Goal: Check status: Check status

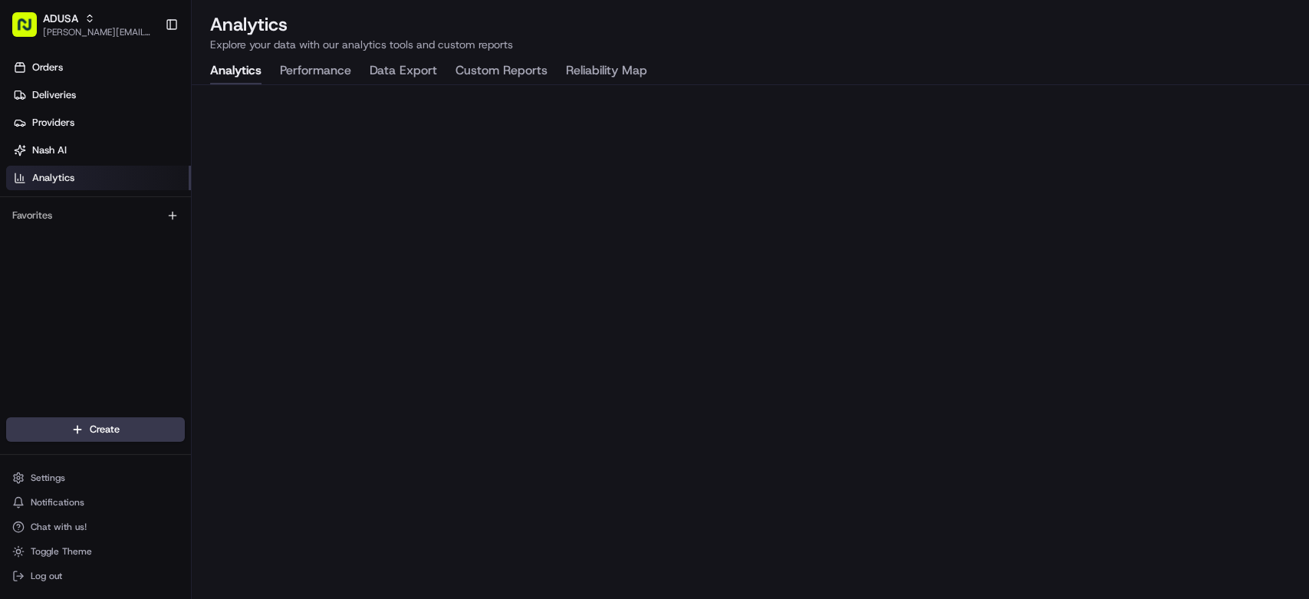
click at [492, 78] on button "Custom Reports" at bounding box center [502, 71] width 92 height 26
click at [394, 63] on button "Data Export" at bounding box center [404, 71] width 68 height 26
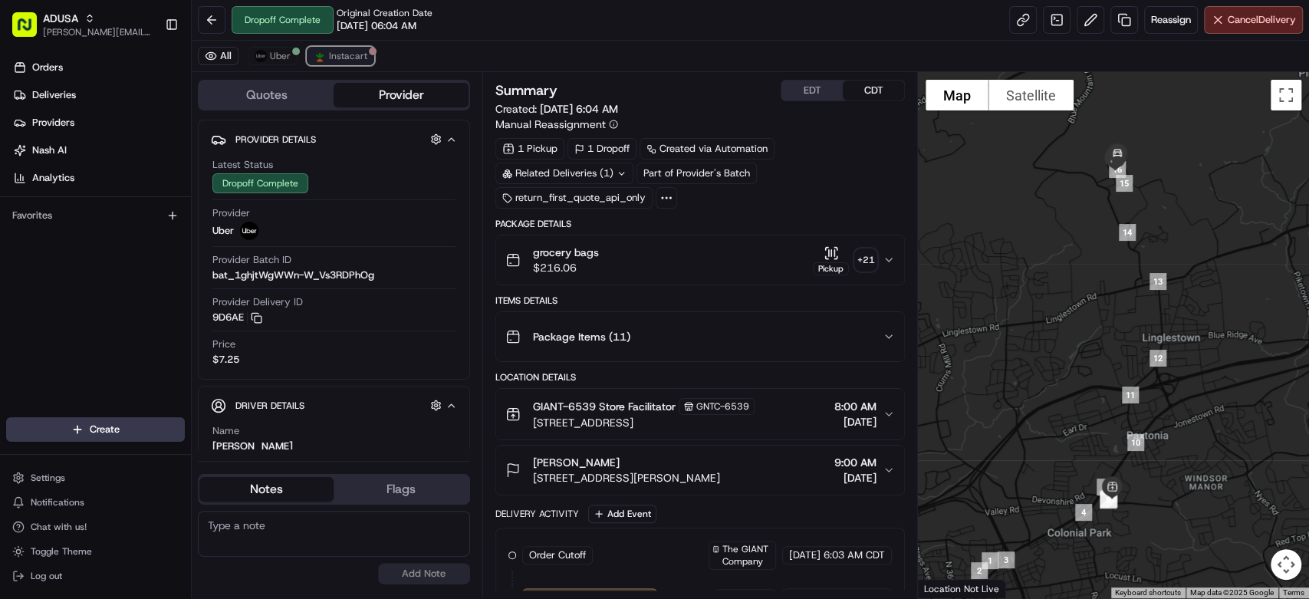
click at [365, 62] on button "Instacart" at bounding box center [341, 56] width 68 height 18
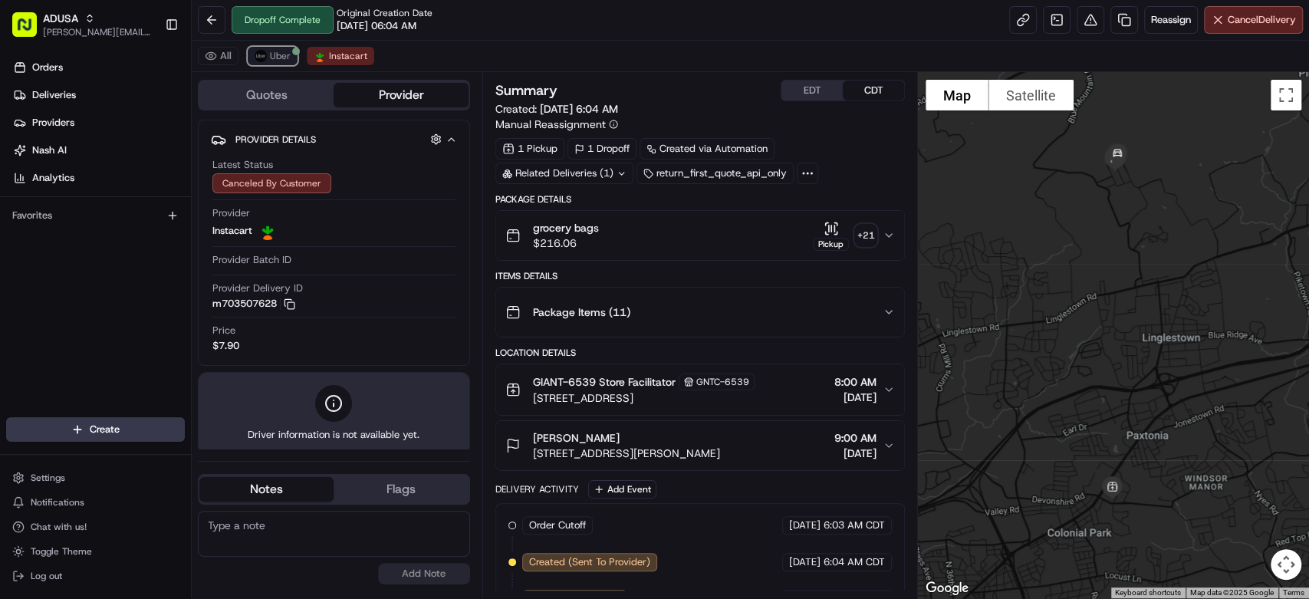
click at [293, 55] on button "Uber" at bounding box center [273, 56] width 50 height 18
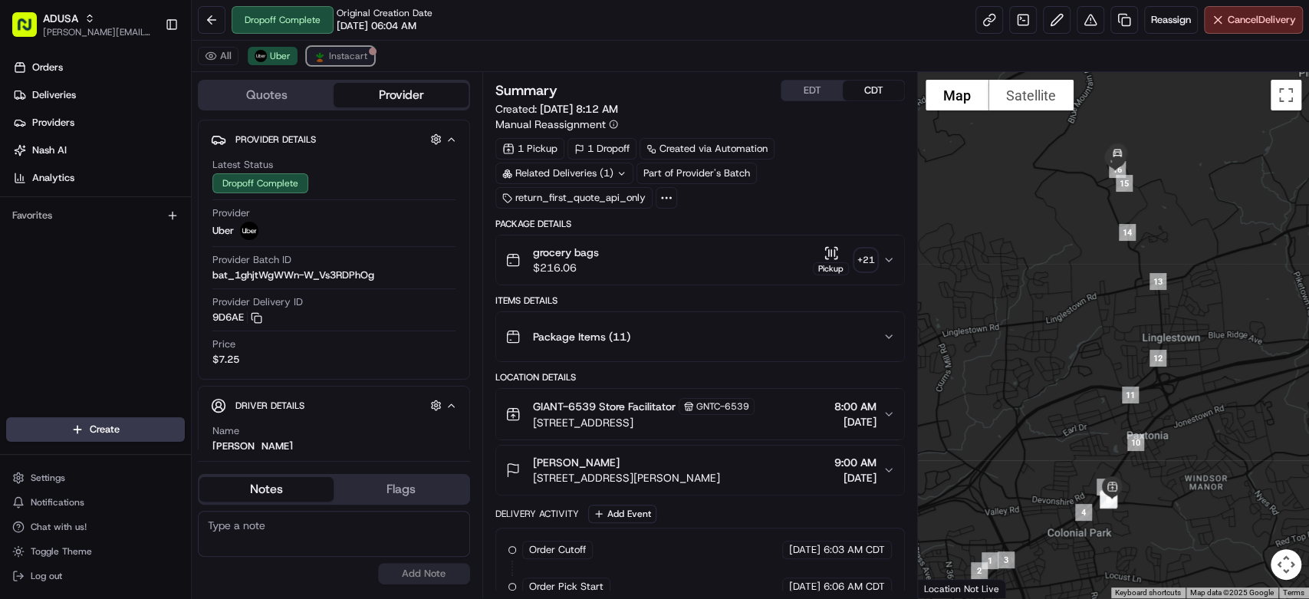
click at [368, 58] on button "Instacart" at bounding box center [341, 56] width 68 height 18
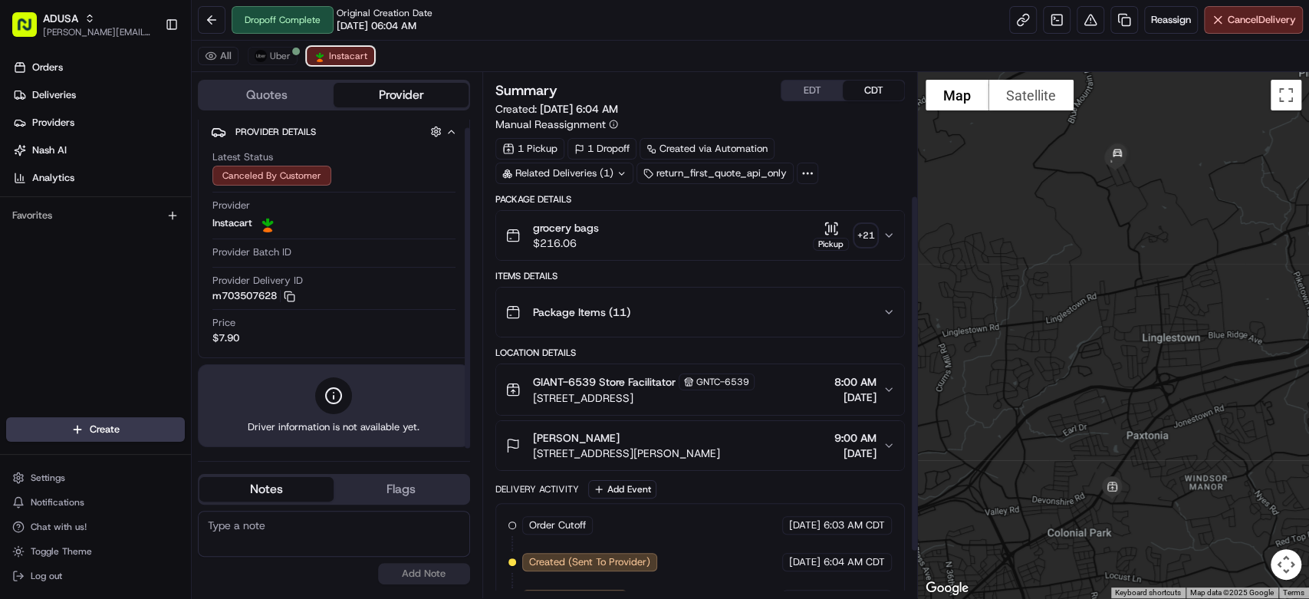
scroll to position [248, 0]
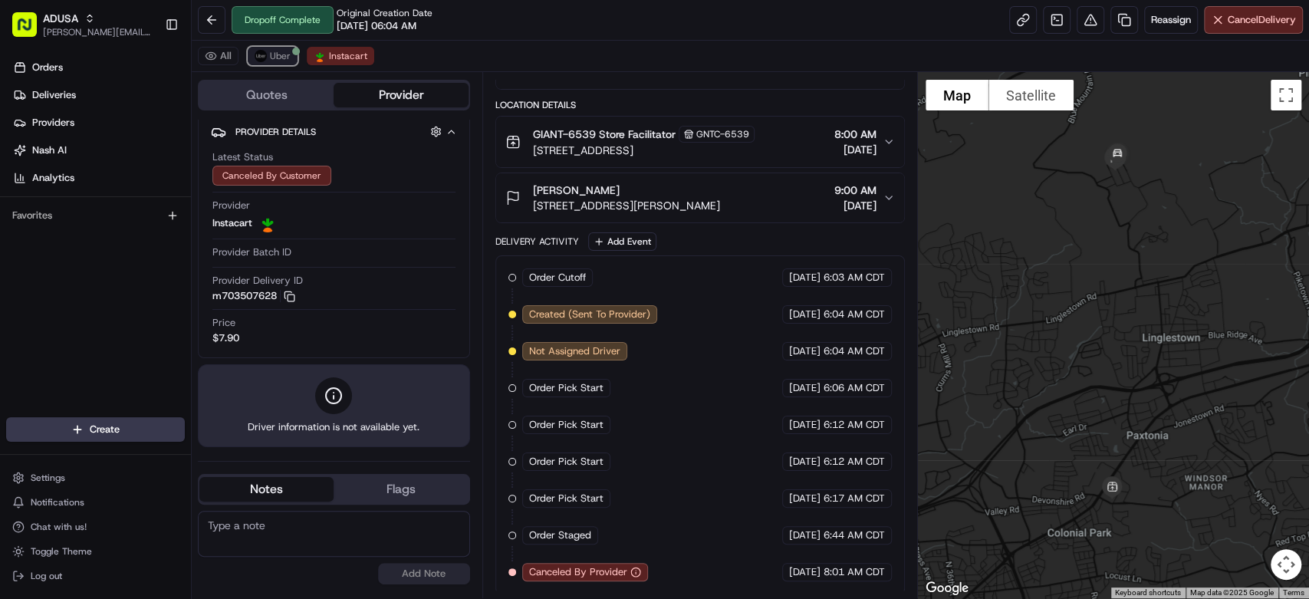
click at [286, 50] on span "Uber" at bounding box center [280, 56] width 21 height 12
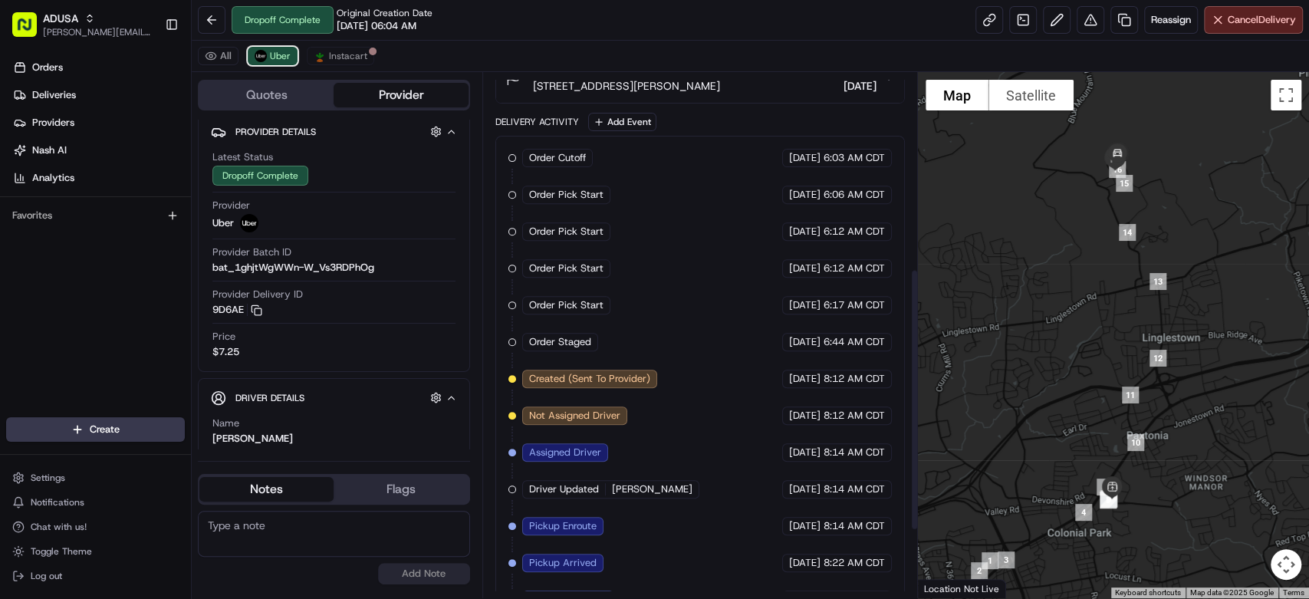
scroll to position [529, 0]
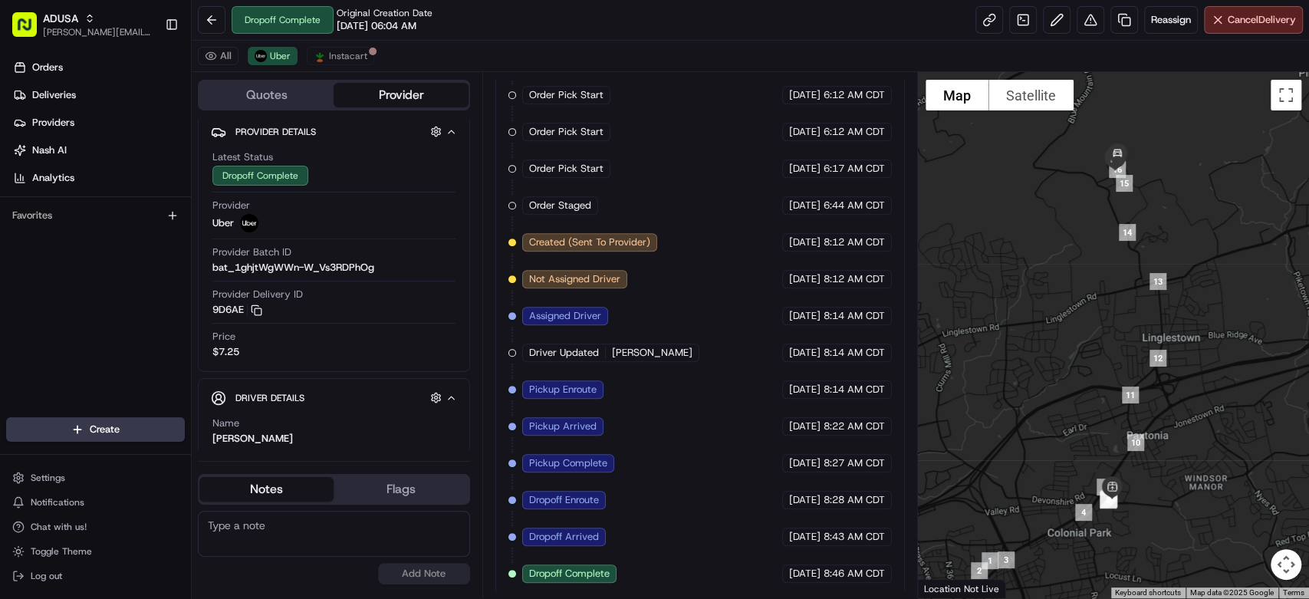
click at [235, 47] on div "All Uber Instacart" at bounding box center [751, 56] width 1118 height 31
click at [216, 52] on button "All" at bounding box center [218, 56] width 41 height 18
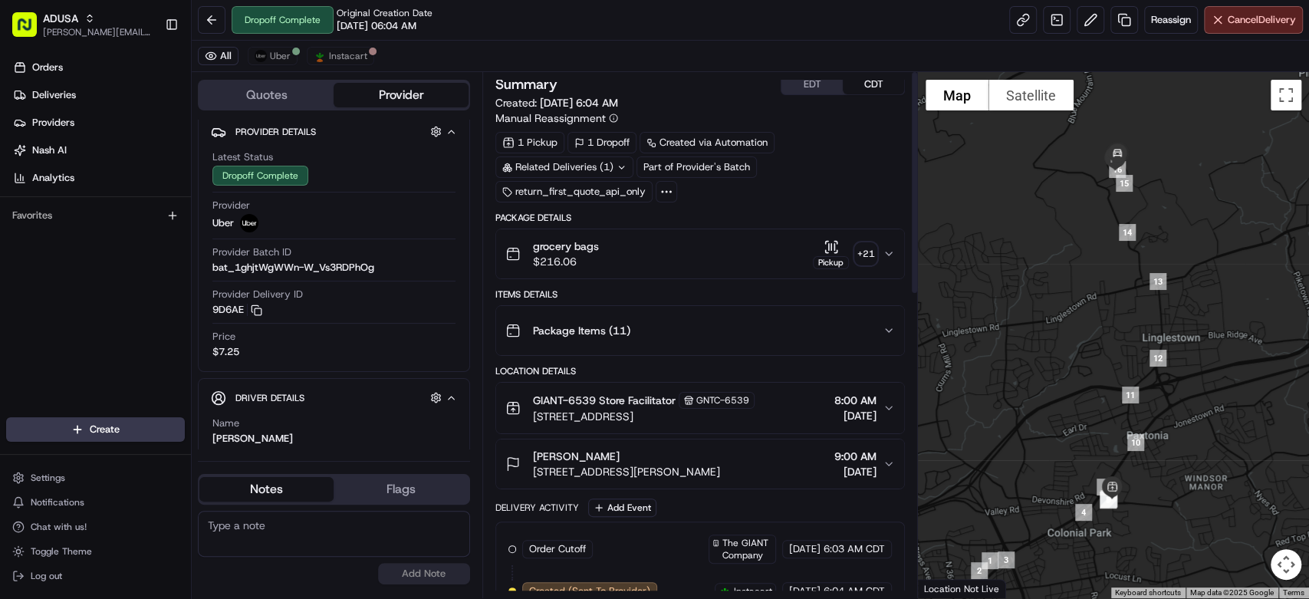
scroll to position [0, 0]
